Goal: Information Seeking & Learning: Understand process/instructions

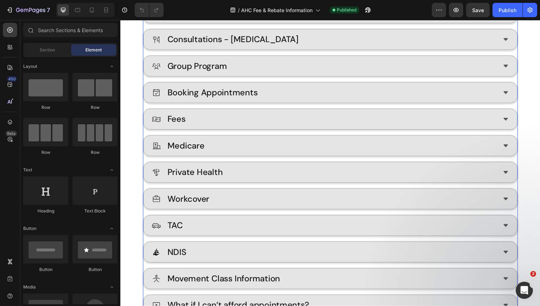
scroll to position [261, 0]
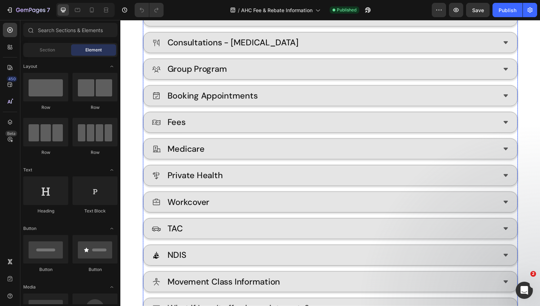
click at [309, 153] on div "Medicare" at bounding box center [328, 151] width 352 height 15
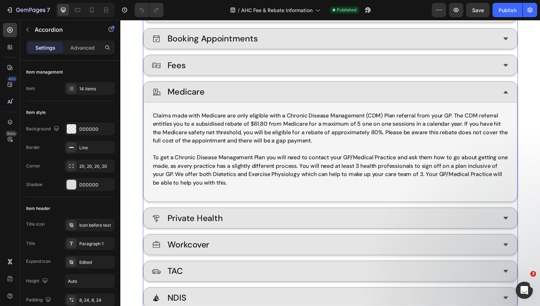
scroll to position [319, 0]
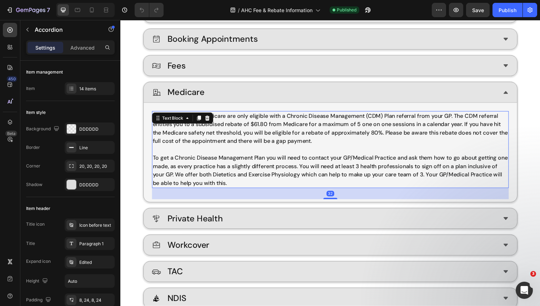
click at [368, 175] on p "To get a Chronic Disease Management Plan you will need to contact your GP/Medic…" at bounding box center [334, 174] width 363 height 34
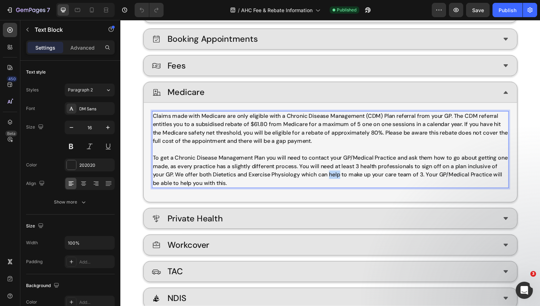
click at [368, 175] on p "To get a Chronic Disease Management Plan you will need to contact your GP/Medic…" at bounding box center [334, 174] width 363 height 34
click at [319, 190] on p "To get a Chronic Disease Management Plan you will need to contact your GP/Medic…" at bounding box center [334, 174] width 363 height 34
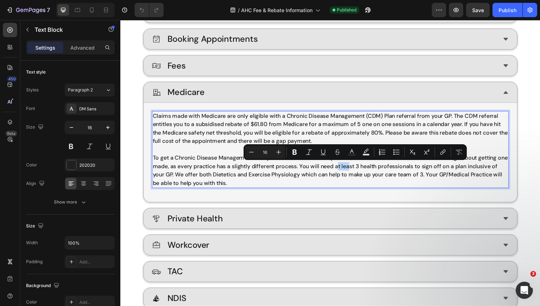
drag, startPoint x: 355, startPoint y: 170, endPoint x: 366, endPoint y: 170, distance: 10.7
click at [366, 170] on p "To get a Chronic Disease Management Plan you will need to contact your GP/Medic…" at bounding box center [334, 174] width 363 height 34
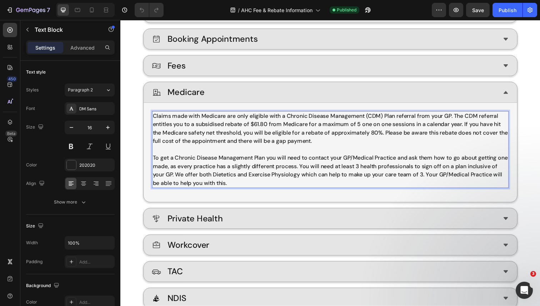
click at [339, 170] on p "To get a Chronic Disease Management Plan you will need to contact your GP/Medic…" at bounding box center [334, 174] width 363 height 34
click at [316, 117] on p "Claims made with Medicare are only eligible with a Chronic Disease Management (…" at bounding box center [334, 131] width 363 height 34
click at [392, 119] on p "Claims made with Medicare are only eligible with a Chronic Condition Management…" at bounding box center [334, 131] width 363 height 34
click at [394, 120] on p "Claims made with Medicare are only eligible with a Chronic Condition Management…" at bounding box center [334, 131] width 363 height 34
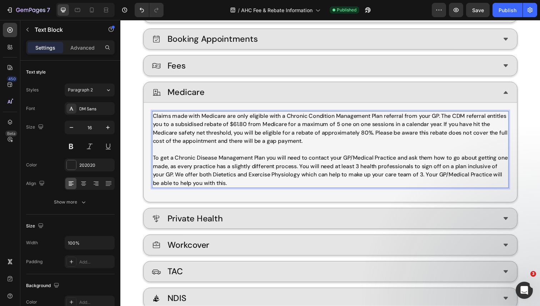
click at [388, 119] on p "Claims made with Medicare are only eligible with a Chronic Condition Management…" at bounding box center [334, 131] width 363 height 34
click at [489, 117] on p "Claims made with Medicare are only eligible with a Chronic Condition Management…" at bounding box center [334, 131] width 363 height 34
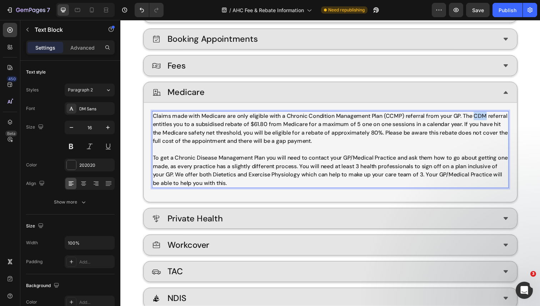
click at [489, 117] on p "Claims made with Medicare are only eligible with a Chronic Condition Management…" at bounding box center [334, 131] width 363 height 34
click at [364, 143] on p "Claims made with Medicare are only eligible with a Chronic Condition Management…" at bounding box center [334, 131] width 363 height 34
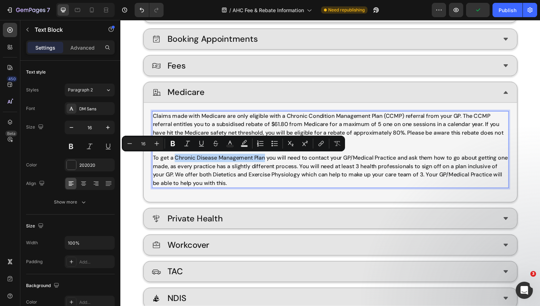
drag, startPoint x: 177, startPoint y: 160, endPoint x: 268, endPoint y: 163, distance: 91.4
click at [268, 163] on p "To get a Chronic Disease Management Plan you will need to contact your GP/Medic…" at bounding box center [334, 174] width 363 height 34
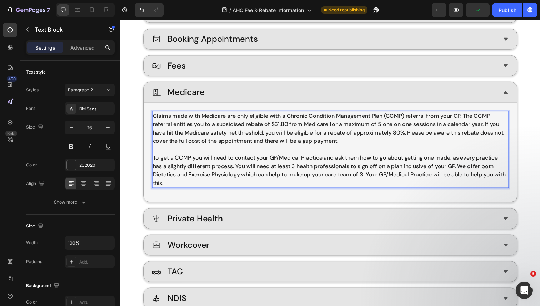
click at [193, 162] on p "To get a CCMP you will need to contact your GP/Medical Practice and ask them ho…" at bounding box center [334, 174] width 363 height 34
drag, startPoint x: 363, startPoint y: 169, endPoint x: 462, endPoint y: 169, distance: 98.5
click at [462, 169] on p "To get a CCMP you will need to contact your GP/Medical Practice and ask them ho…" at bounding box center [334, 174] width 363 height 34
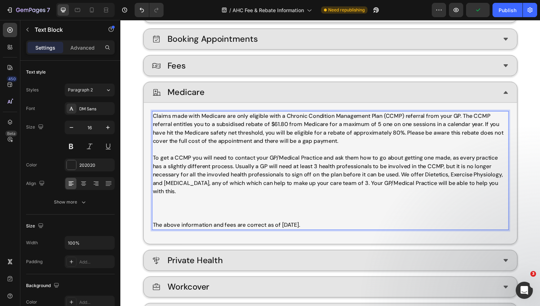
click at [166, 211] on p "Rich Text Editor. Editing area: main" at bounding box center [334, 212] width 363 height 9
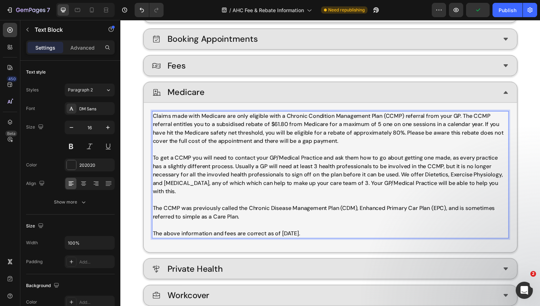
click at [227, 210] on p "The CCMP was previously called the Chronic Disease Management Plan (CDM), Enhan…" at bounding box center [334, 216] width 363 height 17
click at [353, 211] on p "The CCMP was previously known as the 'Chronic Disease Management Plan (CDM), En…" at bounding box center [334, 216] width 363 height 17
click at [378, 211] on p "The CCMP was previously known as the 'Chronic Disease Management Plan' (CDM), E…" at bounding box center [334, 216] width 363 height 17
click at [449, 213] on p "The CCMP was previously known as the 'Chronic Disease Management Plan' (CDM), '…" at bounding box center [334, 216] width 363 height 17
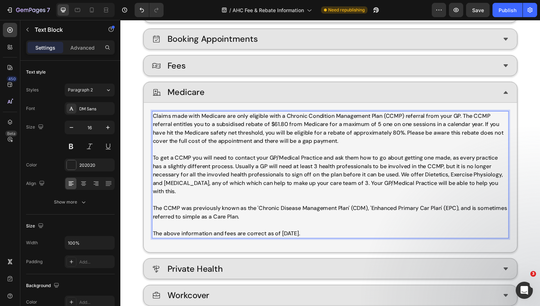
click at [247, 218] on p "The CCMP was previously known as the 'Chronic Disease Management Plan' (CDM), '…" at bounding box center [334, 216] width 363 height 17
click at [274, 222] on p "The CCMP was previously known as the 'Chronic Disease Management Plan' (CDM), '…" at bounding box center [334, 216] width 363 height 17
click at [378, 212] on p "The CCMP was previously known as the 'Chronic Disease Management Plan' (CDM), '…" at bounding box center [334, 216] width 363 height 17
click at [274, 222] on p "The CCMP was previously known as the 'Chronic Disease Management Plan' (CDM), '…" at bounding box center [334, 216] width 363 height 17
click at [250, 220] on p "The CCMP was previously known as the 'Chronic Disease Management Plan' (CDM), '…" at bounding box center [334, 216] width 363 height 17
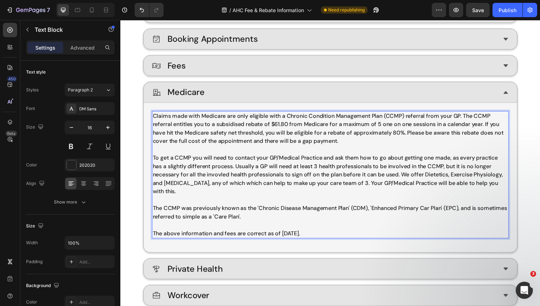
click at [298, 217] on p "The CCMP was previously known as the 'Chronic Disease Management Plan' (CDM), '…" at bounding box center [334, 216] width 363 height 17
click at [233, 222] on p "The CCMP was previously known as the 'Chronic Disease Management Plan' (CDM), '…" at bounding box center [334, 216] width 363 height 17
click at [280, 220] on p "The CCMP was previously known as the 'Chronic Disease Management Plan' (CDM), '…" at bounding box center [334, 216] width 363 height 17
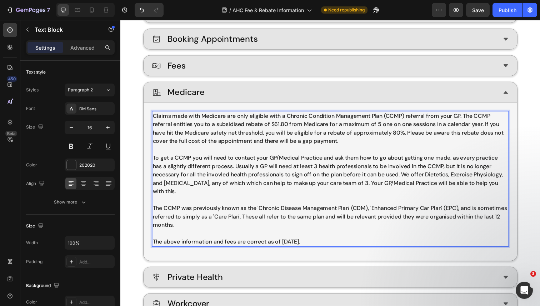
click at [377, 220] on p "The CCMP was previously known as the 'Chronic Disease Management Plan' (CDM), '…" at bounding box center [334, 221] width 363 height 26
click at [410, 222] on p "The CCMP was previously known as the 'Chronic Disease Management Plan' (CDM), '…" at bounding box center [334, 221] width 363 height 26
click at [309, 223] on p "The CCMP was previously known as the 'Chronic Disease Management Plan' (CDM), '…" at bounding box center [334, 221] width 363 height 26
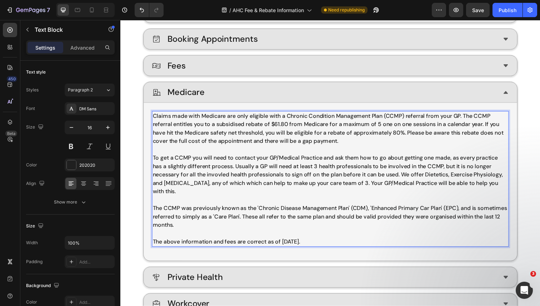
click at [285, 227] on p "The CCMP was previously known as the 'Chronic Disease Management Plan' (CDM), '…" at bounding box center [334, 221] width 363 height 26
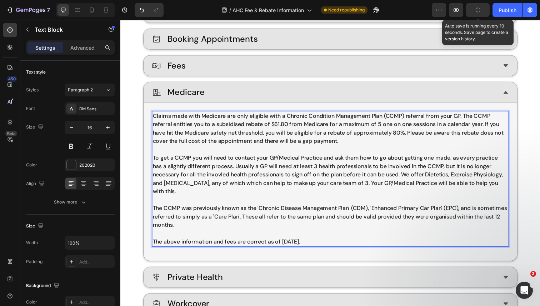
click at [481, 12] on button "button" at bounding box center [478, 10] width 24 height 14
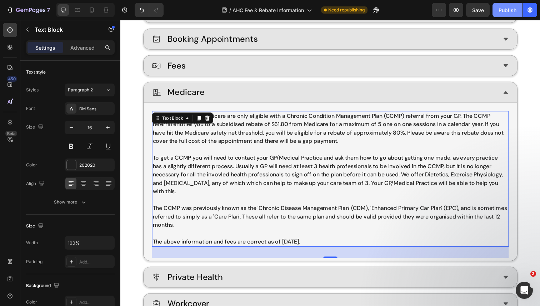
click at [505, 14] on button "Publish" at bounding box center [507, 10] width 30 height 14
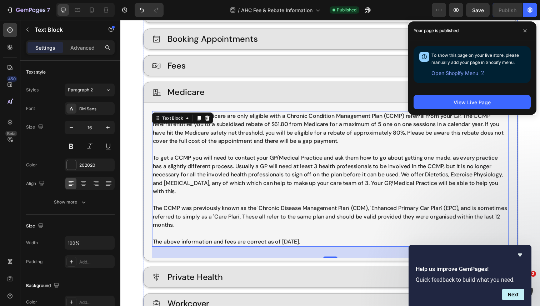
click at [326, 26] on div "Consultations - Exercise Physiology Consultations - Dietetics Consultations - […" at bounding box center [334, 188] width 383 height 536
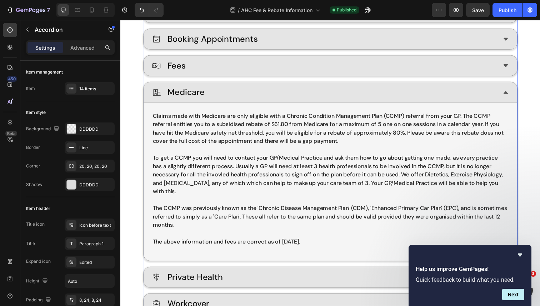
click at [329, 94] on div "Medicare" at bounding box center [328, 93] width 352 height 15
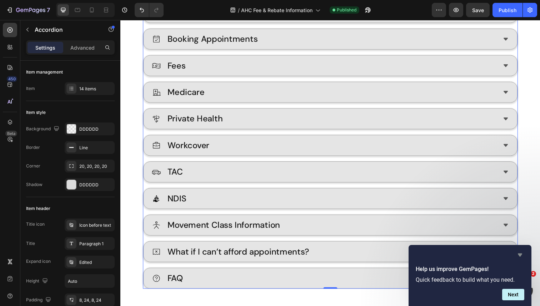
click at [519, 253] on icon "Hide survey" at bounding box center [519, 255] width 9 height 9
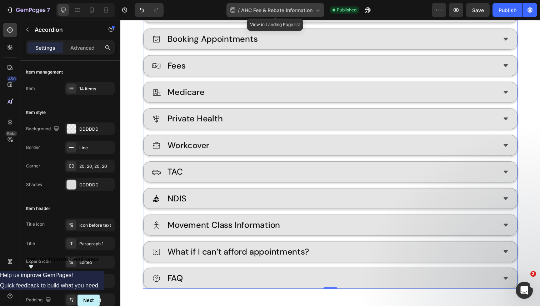
click at [318, 10] on icon at bounding box center [317, 9] width 7 height 7
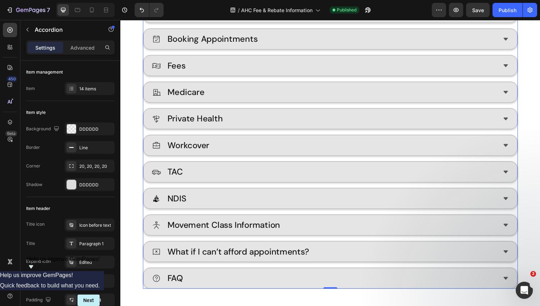
click at [401, 17] on div "/ AHC Fee & Rebate Information Published" at bounding box center [300, 10] width 262 height 14
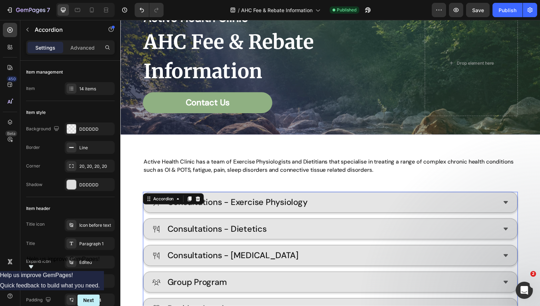
scroll to position [0, 0]
